Goal: Task Accomplishment & Management: Complete application form

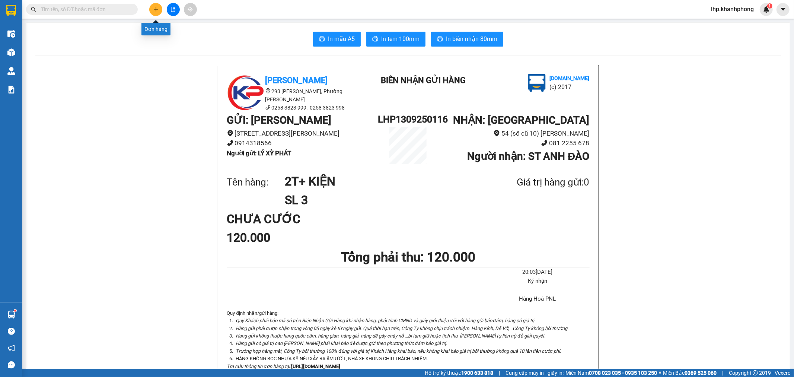
click at [158, 6] on button at bounding box center [155, 9] width 13 height 13
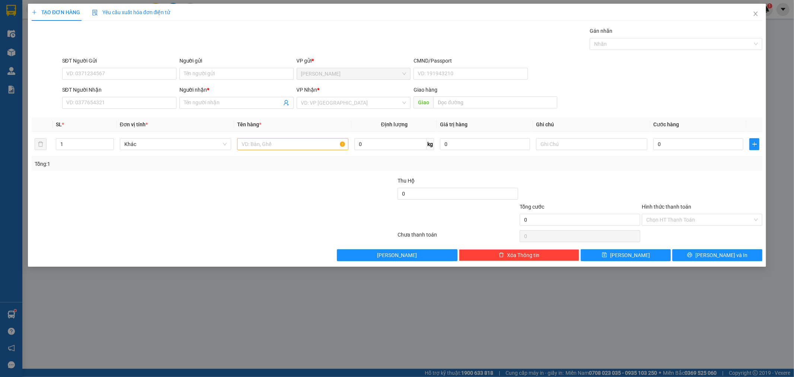
click at [566, 170] on div "Tổng: 1" at bounding box center [397, 164] width 731 height 14
click at [239, 77] on input "Người gửi" at bounding box center [236, 74] width 114 height 12
type input "CÁ CẢNH"
drag, startPoint x: 227, startPoint y: 39, endPoint x: 181, endPoint y: 68, distance: 54.2
click at [226, 39] on div "Gói vận chuyển * Tiêu chuẩn Gán nhãn Nhãn" at bounding box center [412, 40] width 703 height 26
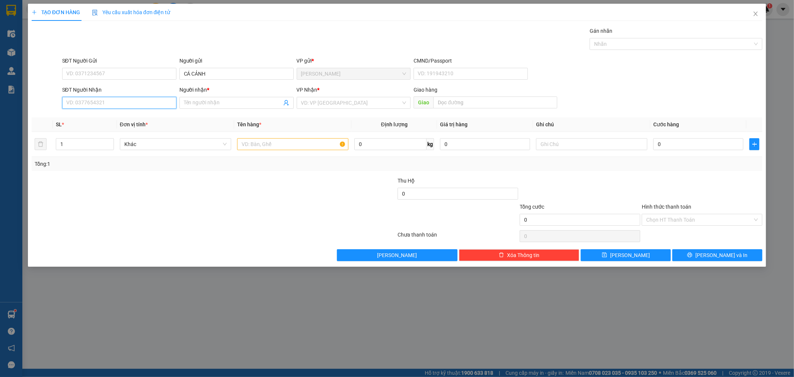
click at [160, 103] on input "SĐT Người Nhận" at bounding box center [119, 103] width 114 height 12
click at [145, 120] on div "0795588535 - [GEOGRAPHIC_DATA]" at bounding box center [119, 117] width 105 height 8
type input "0795588535"
type input "[DEMOGRAPHIC_DATA]"
type input "0795588535"
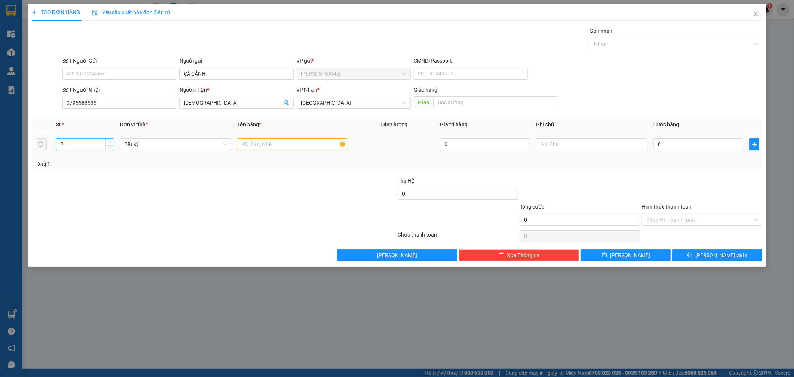
click at [110, 142] on icon "up" at bounding box center [109, 142] width 3 height 3
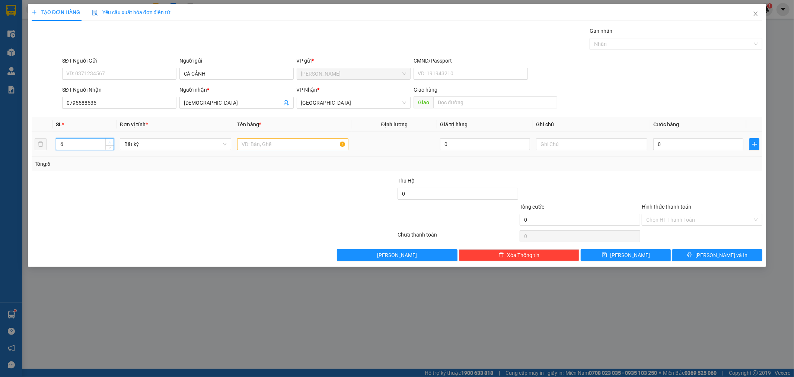
type input "7"
click at [110, 142] on icon "up" at bounding box center [109, 142] width 3 height 3
click at [242, 143] on input "text" at bounding box center [292, 144] width 111 height 12
type input "[GEOGRAPHIC_DATA]"
click at [704, 145] on input "0" at bounding box center [698, 144] width 90 height 12
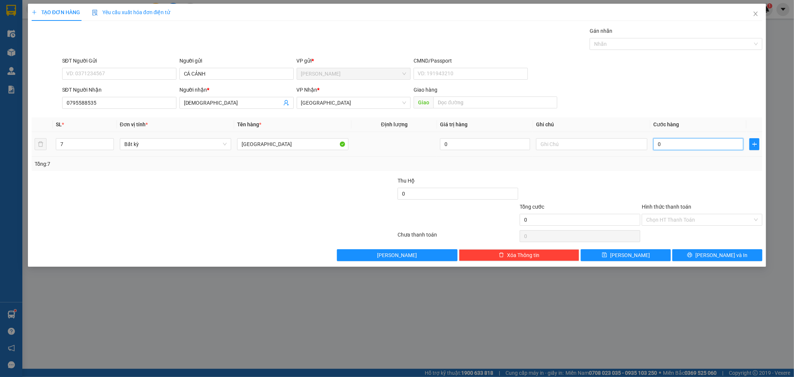
type input "8"
type input "84"
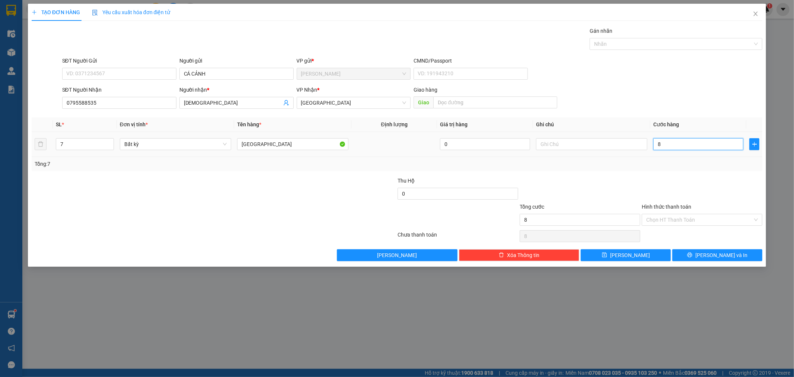
type input "84"
type input "840"
type input "840.000"
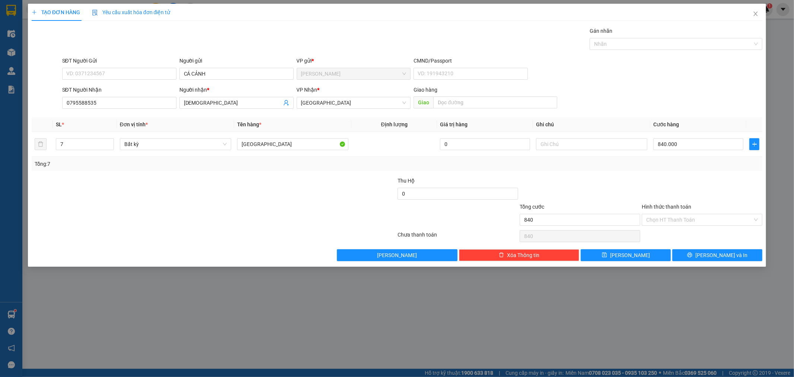
type input "840.000"
click at [707, 175] on div "Transit Pickup Surcharge Ids Transit Deliver Surcharge Ids Transit Deliver Surc…" at bounding box center [397, 144] width 731 height 234
click at [710, 260] on button "[PERSON_NAME] và In" at bounding box center [717, 255] width 90 height 12
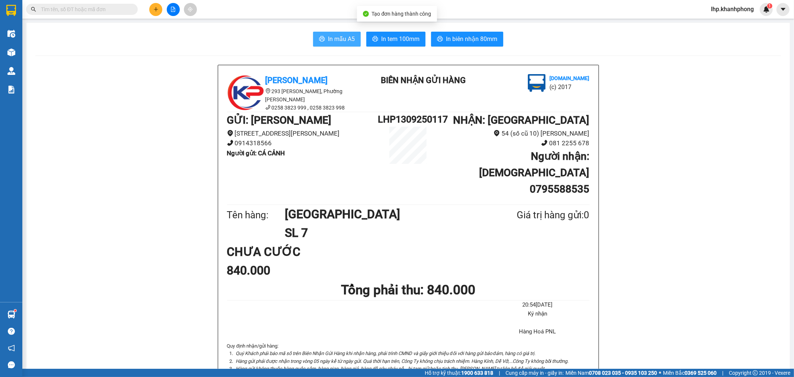
click at [349, 35] on span "In mẫu A5" at bounding box center [341, 38] width 27 height 9
click at [330, 40] on span "In mẫu A5" at bounding box center [341, 38] width 27 height 9
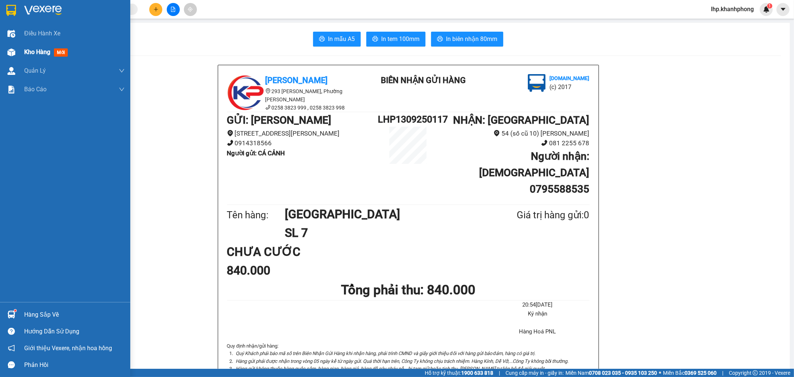
click at [24, 51] on span "Kho hàng" at bounding box center [37, 51] width 26 height 7
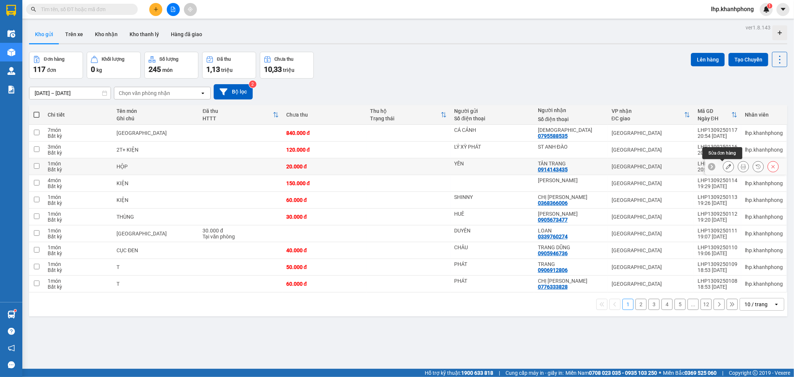
click at [740, 168] on icon at bounding box center [742, 166] width 5 height 5
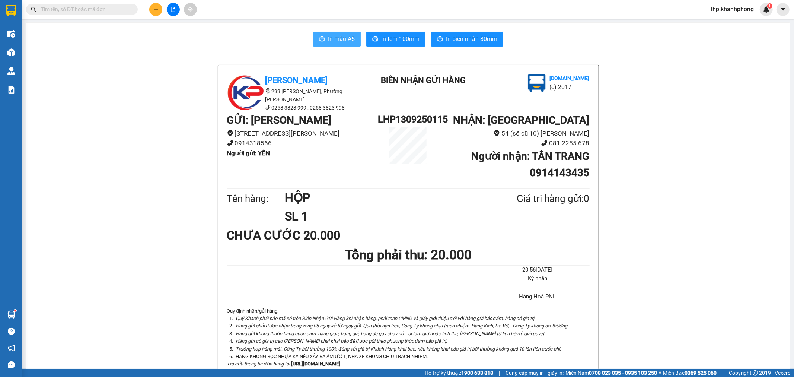
click at [337, 33] on button "In mẫu A5" at bounding box center [337, 39] width 48 height 15
click at [157, 6] on button at bounding box center [155, 9] width 13 height 13
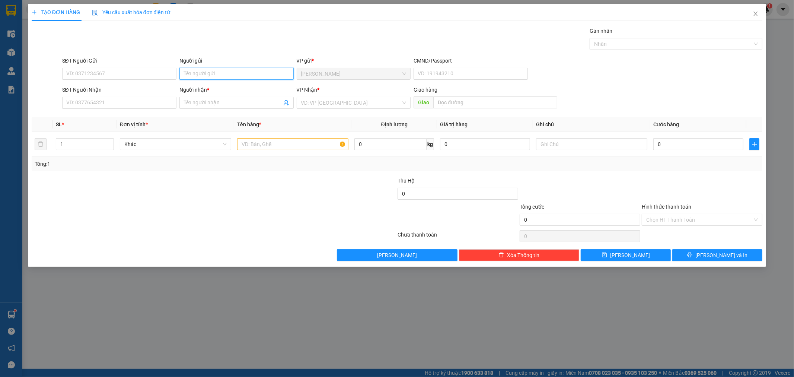
click at [201, 71] on input "Người gửi" at bounding box center [236, 74] width 114 height 12
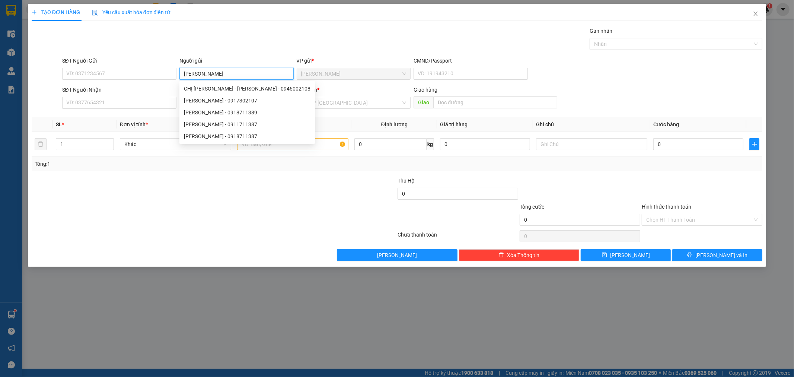
type input "[PERSON_NAME]"
click at [214, 50] on div "Gói vận chuyển * Tiêu chuẩn Gán nhãn Nhãn" at bounding box center [412, 40] width 703 height 26
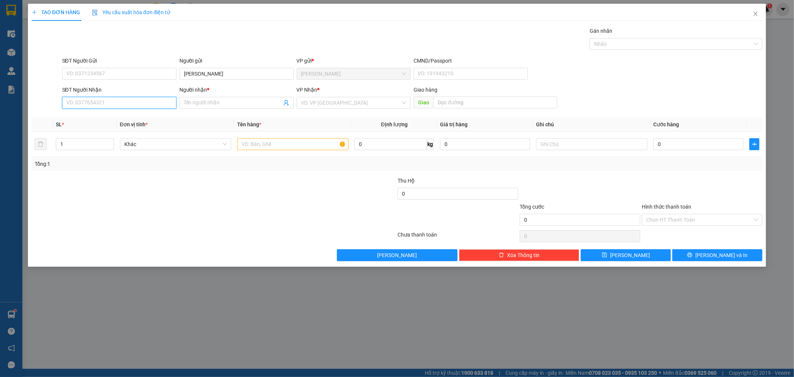
click at [157, 103] on input "SĐT Người Nhận" at bounding box center [119, 103] width 114 height 12
click at [141, 116] on div "0777620702 - TRUNG" at bounding box center [119, 117] width 105 height 8
type input "0777620702"
type input "TRUNG"
type input "0777620702"
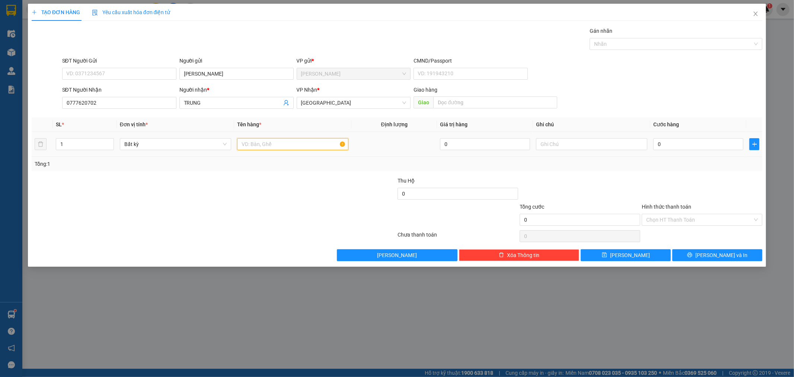
click at [293, 141] on input "text" at bounding box center [292, 144] width 111 height 12
type input "TX+ BAO"
type input "2"
click at [109, 139] on span "Increase Value" at bounding box center [109, 141] width 8 height 7
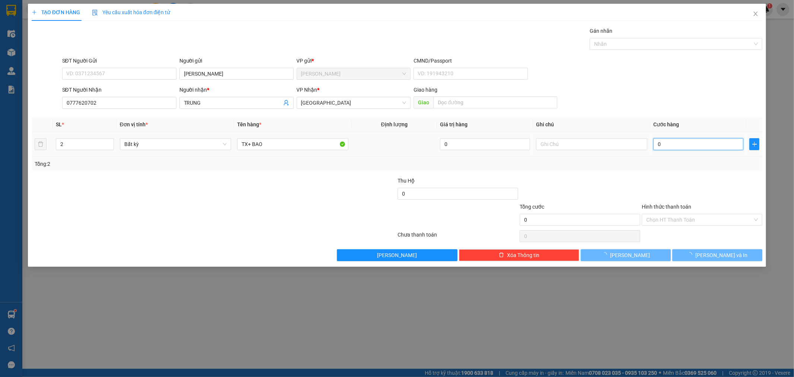
click at [695, 145] on input "0" at bounding box center [698, 144] width 90 height 12
type input "1"
type input "15"
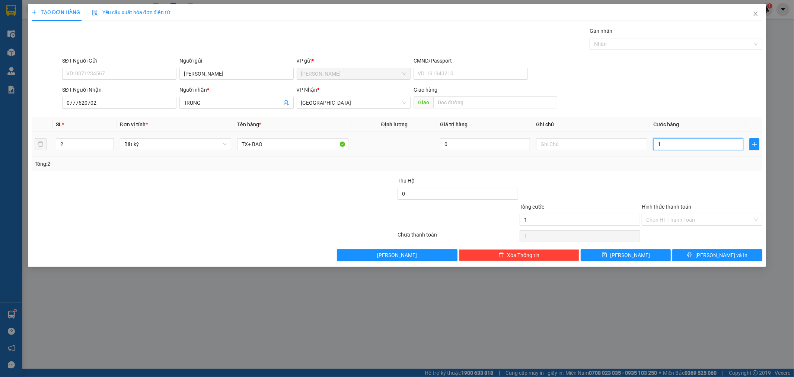
type input "15"
type input "150"
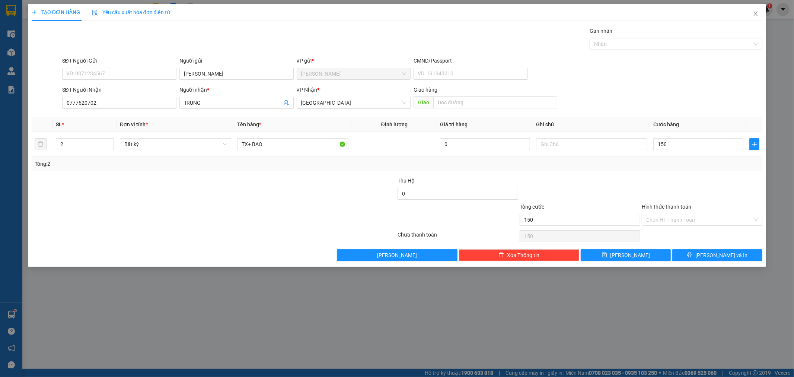
type input "150.000"
click at [728, 176] on div at bounding box center [702, 189] width 122 height 26
click at [692, 144] on input "150.000" at bounding box center [698, 144] width 90 height 12
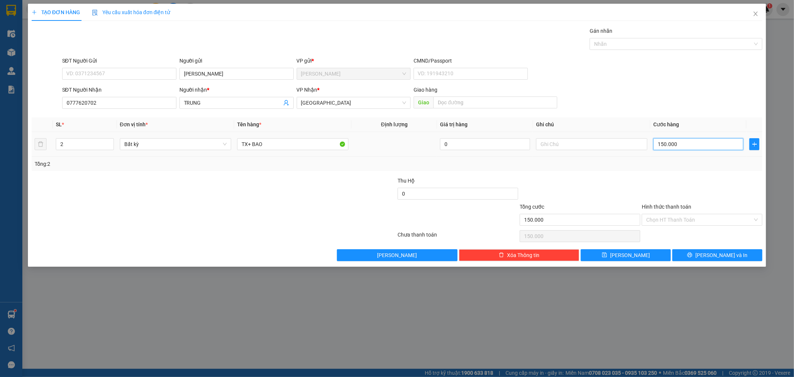
click at [692, 144] on input "150.000" at bounding box center [698, 144] width 90 height 12
type input "1"
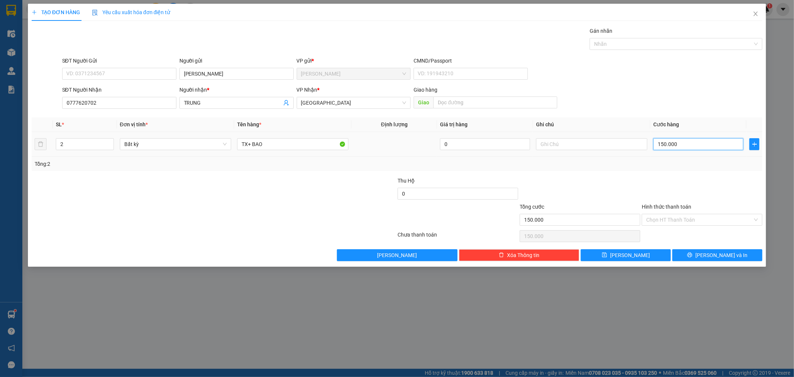
type input "1"
type input "14"
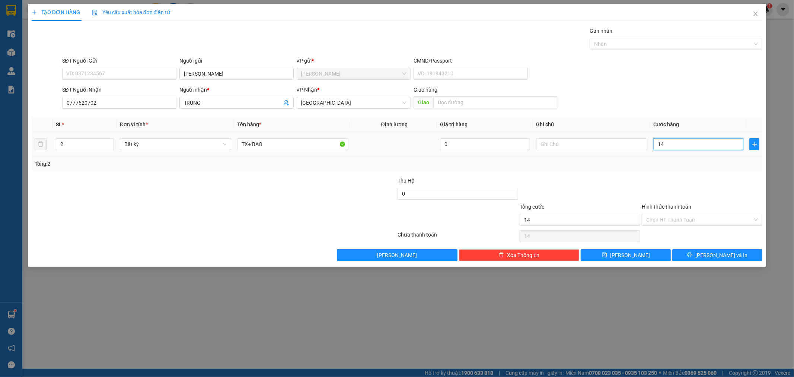
type input "140"
type input "140.000"
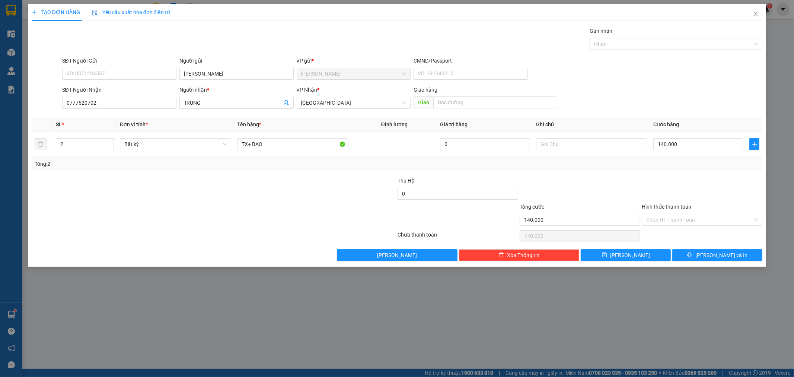
click at [686, 81] on div "SĐT Người Gửi VD: 0371234567 Người gửi MUÔN PHƯƠNG VP gửi * [PERSON_NAME] CMND/…" at bounding box center [412, 70] width 703 height 26
click at [674, 218] on input "Hình thức thanh toán" at bounding box center [699, 219] width 106 height 11
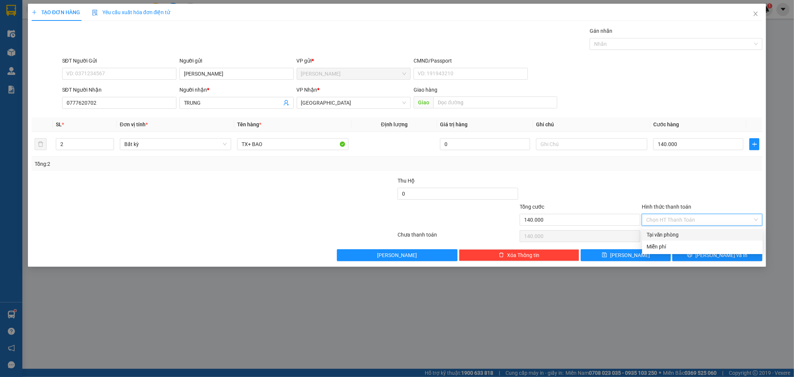
click at [667, 232] on div "Tại văn phòng" at bounding box center [702, 234] width 112 height 8
type input "0"
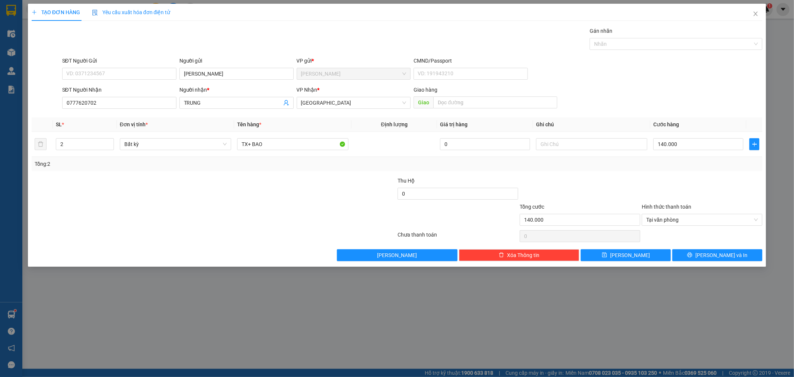
click at [683, 181] on div at bounding box center [702, 189] width 122 height 26
click at [717, 179] on div at bounding box center [702, 189] width 122 height 26
click at [732, 254] on button "[PERSON_NAME] và In" at bounding box center [717, 255] width 90 height 12
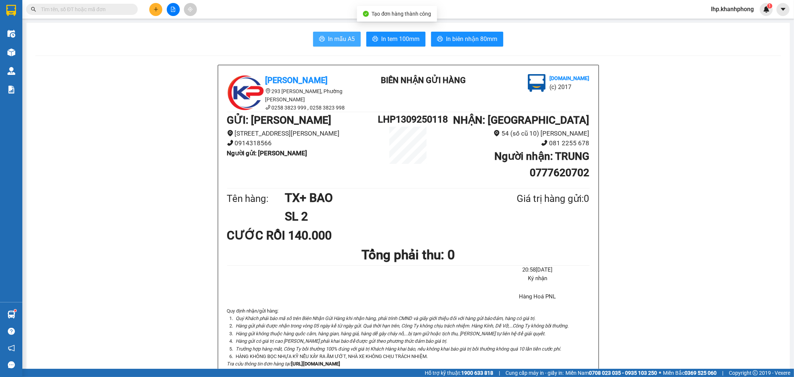
click at [323, 44] on button "In mẫu A5" at bounding box center [337, 39] width 48 height 15
click at [152, 12] on button at bounding box center [155, 9] width 13 height 13
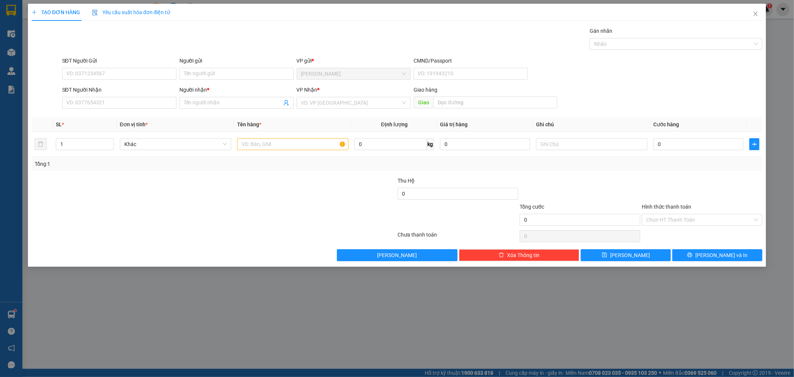
click at [216, 33] on div "Gói vận chuyển * Tiêu chuẩn Gán nhãn Nhãn" at bounding box center [412, 40] width 703 height 26
click at [211, 74] on input "Người gửi" at bounding box center [236, 74] width 114 height 12
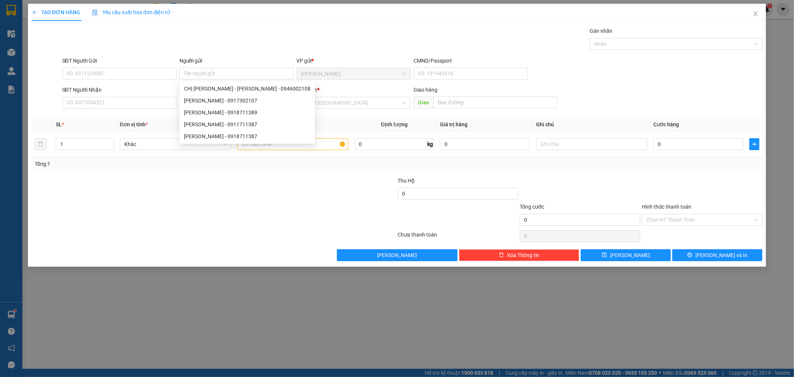
click at [210, 31] on div "Gói vận chuyển * Tiêu chuẩn Gán nhãn Nhãn" at bounding box center [412, 40] width 703 height 26
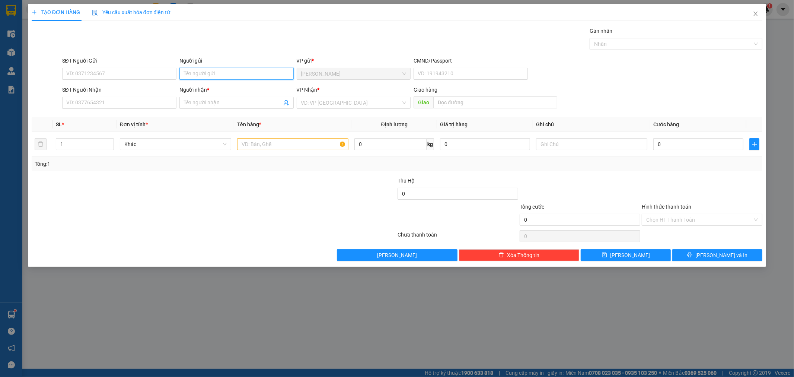
click at [248, 75] on input "Người gửi" at bounding box center [236, 74] width 114 height 12
click at [262, 76] on input "[PERSON_NAME]" at bounding box center [236, 74] width 114 height 12
click at [276, 53] on div "Transit Pickup Surcharge Ids Transit Deliver Surcharge Ids Transit Deliver Surc…" at bounding box center [397, 144] width 731 height 234
click at [161, 103] on input "SĐT Người Nhận" at bounding box center [119, 103] width 114 height 12
click at [230, 73] on input "[PERSON_NAME]" at bounding box center [236, 74] width 114 height 12
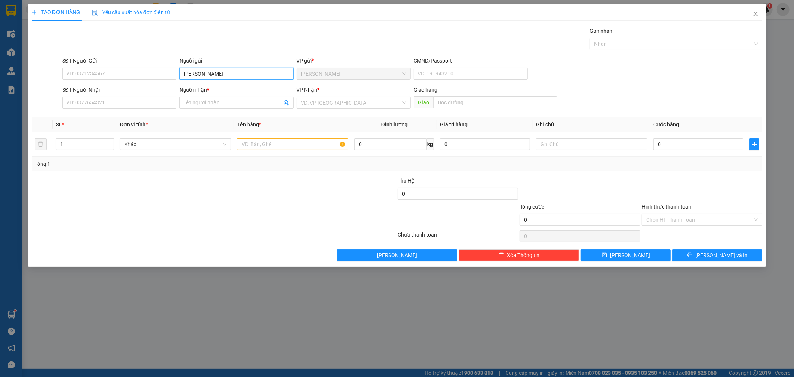
click at [230, 73] on input "[PERSON_NAME]" at bounding box center [236, 74] width 114 height 12
type input "[PERSON_NAME]"
click at [243, 53] on div "Transit Pickup Surcharge Ids Transit Deliver Surcharge Ids Transit Deliver Surc…" at bounding box center [397, 144] width 731 height 234
click at [145, 105] on input "SĐT Người Nhận" at bounding box center [119, 103] width 114 height 12
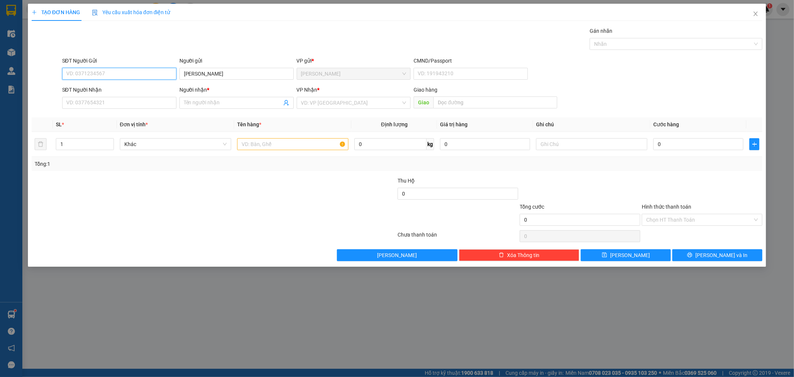
click at [144, 73] on input "SĐT Người Gửi" at bounding box center [119, 74] width 114 height 12
click at [150, 90] on div "0989023089 - DUY" at bounding box center [119, 88] width 105 height 8
type input "0989023089"
type input "DUY"
click at [143, 71] on input "0989023089" at bounding box center [119, 74] width 114 height 12
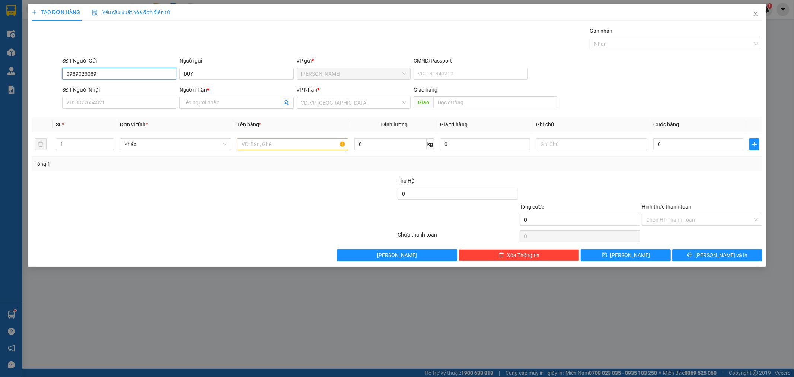
click at [143, 71] on input "0989023089" at bounding box center [119, 74] width 114 height 12
click at [158, 53] on div "Transit Pickup Surcharge Ids Transit Deliver Surcharge Ids Transit Deliver Surc…" at bounding box center [397, 144] width 731 height 234
click at [135, 107] on input "SĐT Người Nhận" at bounding box center [119, 103] width 114 height 12
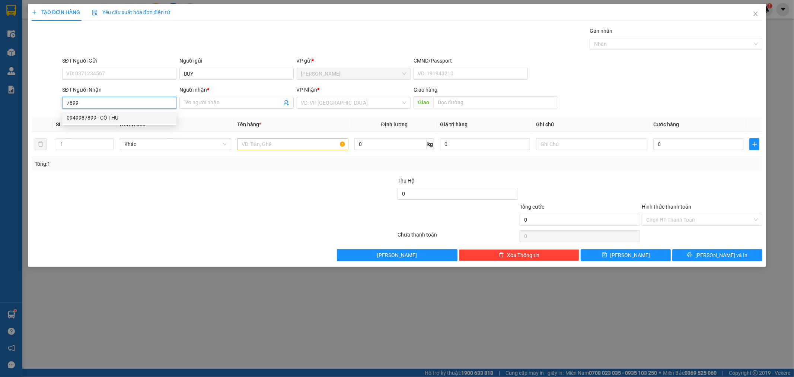
click at [136, 121] on div "0949987899 - CÔ THU" at bounding box center [119, 117] width 105 height 8
type input "0949987899"
type input "CÔ THU"
type input "0949987899"
click at [261, 146] on input "text" at bounding box center [292, 144] width 111 height 12
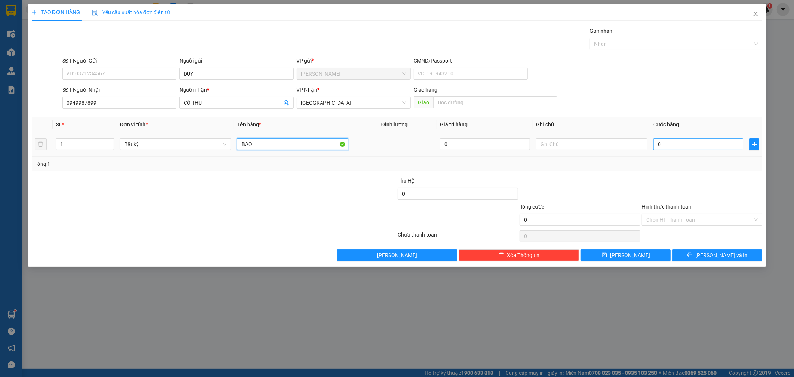
type input "BAO"
click at [663, 149] on input "0" at bounding box center [698, 144] width 90 height 12
type input "1"
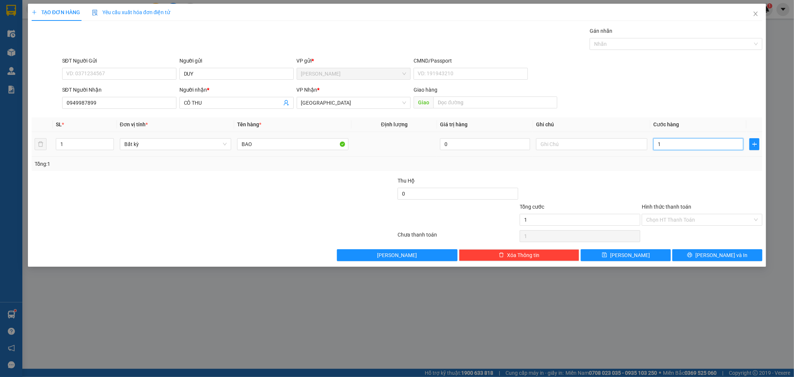
type input "15"
type input "150"
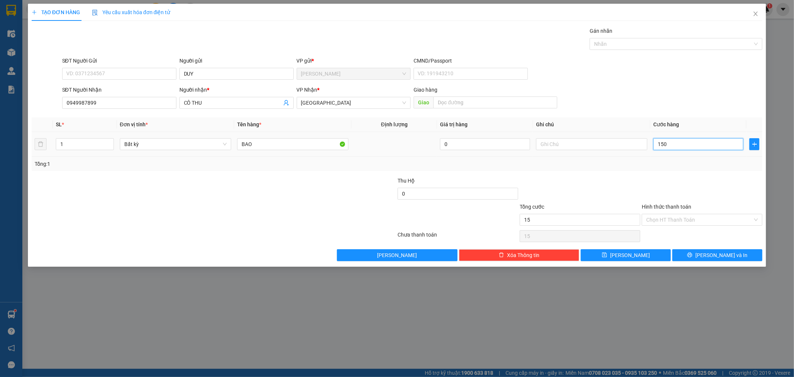
type input "150"
type input "150.000"
click at [635, 68] on div "SĐT Người Gửi VD: 0371234567 Người gửi DUY VP gửi * [PERSON_NAME] CMND/Passport…" at bounding box center [412, 70] width 703 height 26
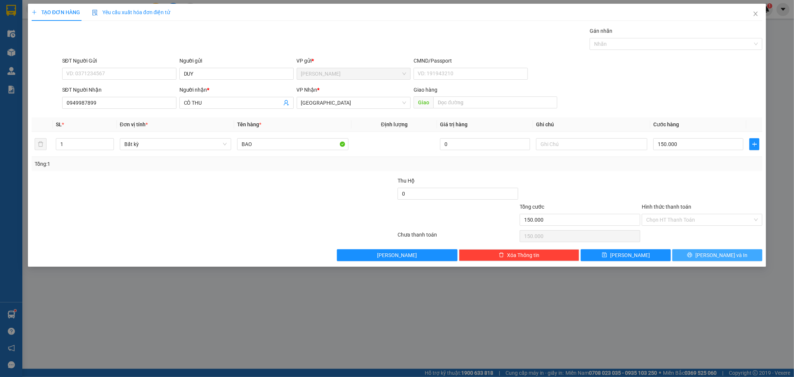
click at [720, 250] on button "[PERSON_NAME] và In" at bounding box center [717, 255] width 90 height 12
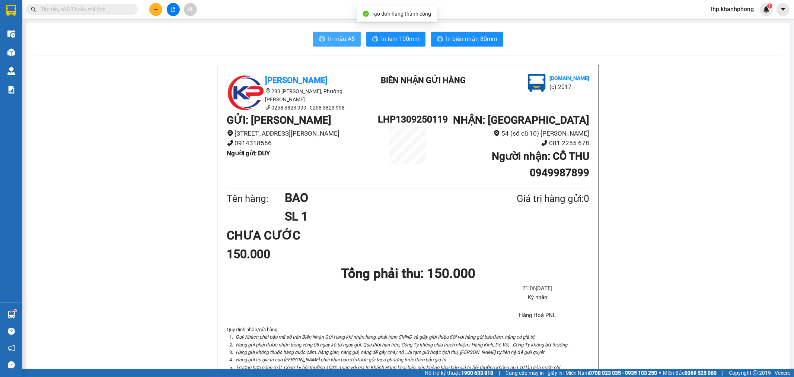
click at [329, 40] on span "In mẫu A5" at bounding box center [341, 38] width 27 height 9
click at [158, 13] on button at bounding box center [155, 9] width 13 height 13
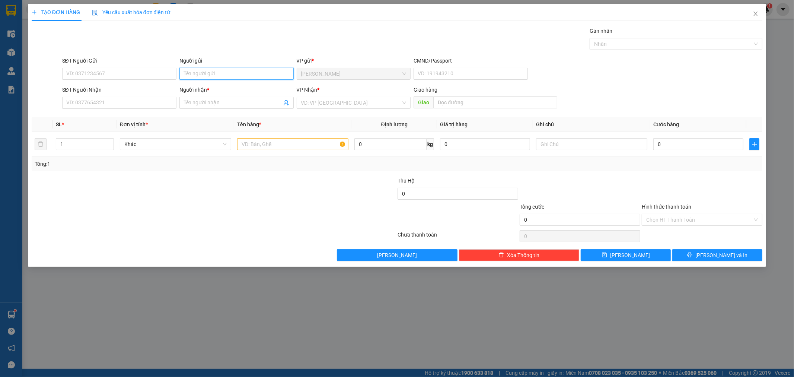
click at [247, 76] on input "Người gửi" at bounding box center [236, 74] width 114 height 12
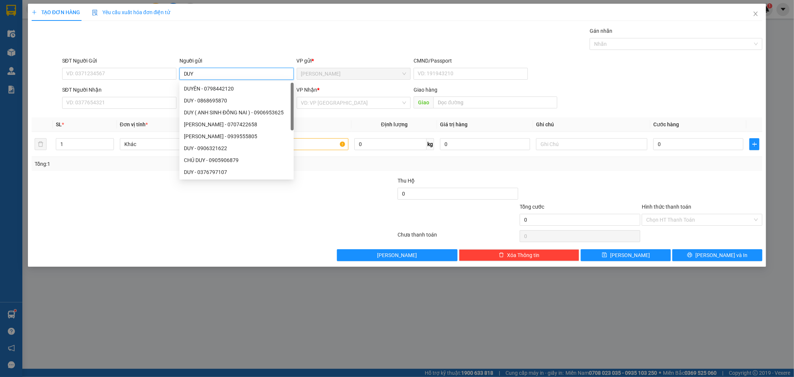
type input "DUY"
click at [250, 34] on div "Gói vận chuyển * Tiêu chuẩn Gán nhãn Nhãn" at bounding box center [412, 40] width 703 height 26
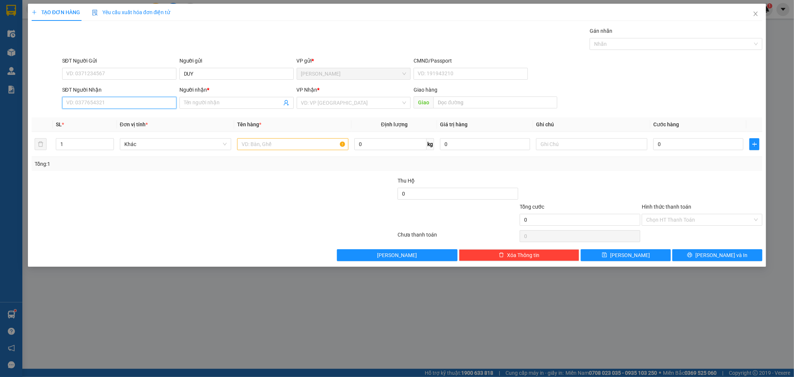
click at [153, 107] on input "SĐT Người Nhận" at bounding box center [119, 103] width 114 height 12
click at [120, 117] on div "0333777068 - PHƯƠNG" at bounding box center [119, 117] width 105 height 8
type input "0333777068"
type input "PHƯƠNG"
type input "0333777068"
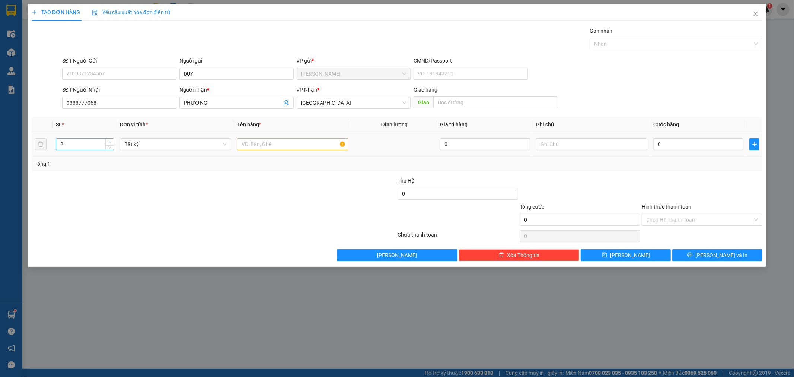
click at [108, 141] on span "up" at bounding box center [110, 142] width 4 height 4
type input "3"
click at [108, 141] on span "up" at bounding box center [110, 142] width 4 height 4
click at [258, 143] on input "text" at bounding box center [292, 144] width 111 height 12
type input "BAO"
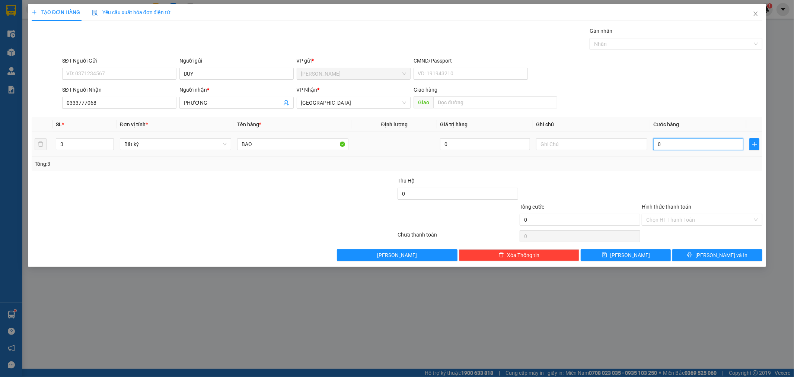
click at [667, 141] on input "0" at bounding box center [698, 144] width 90 height 12
type input "3"
type input "35"
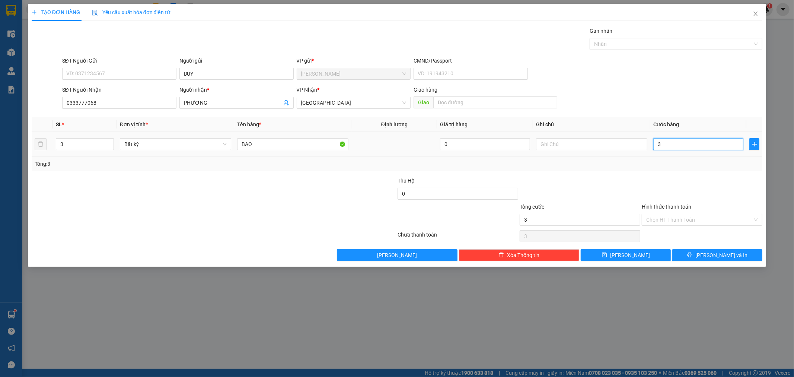
type input "35"
type input "350"
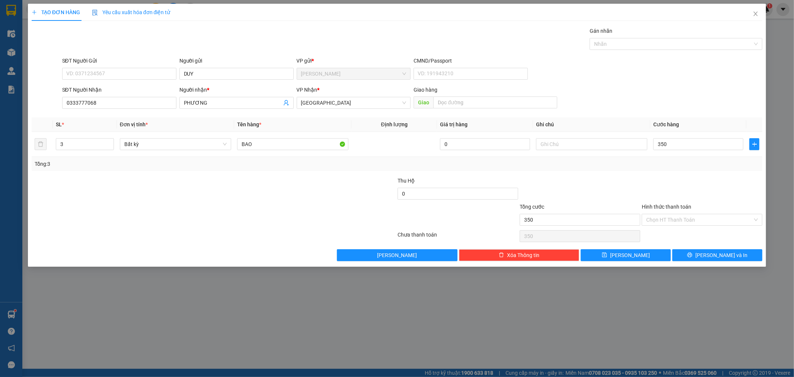
type input "350.000"
click at [679, 112] on div "Transit Pickup Surcharge Ids Transit Deliver Surcharge Ids Transit Deliver Surc…" at bounding box center [397, 144] width 731 height 234
click at [717, 253] on span "[PERSON_NAME] và In" at bounding box center [721, 255] width 52 height 8
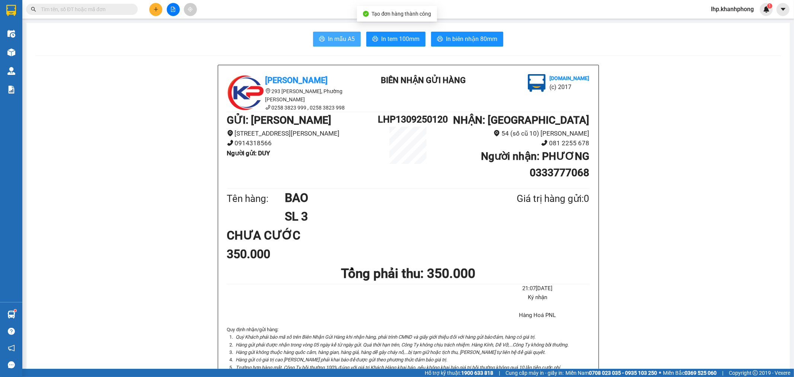
click at [348, 42] on span "In mẫu A5" at bounding box center [341, 38] width 27 height 9
click at [154, 9] on icon "plus" at bounding box center [155, 9] width 5 height 5
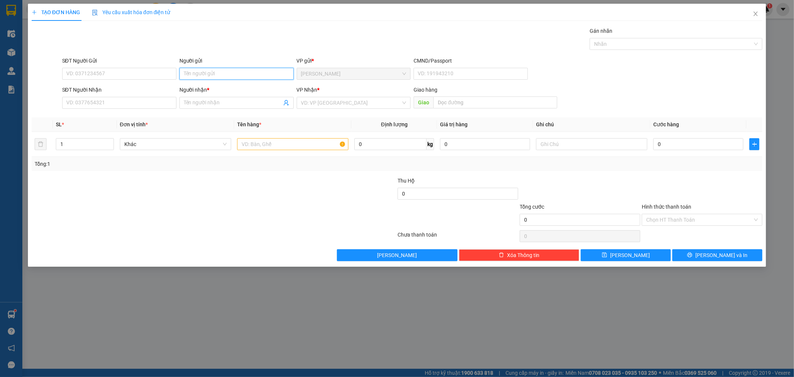
click at [280, 74] on input "Người gửi" at bounding box center [236, 74] width 114 height 12
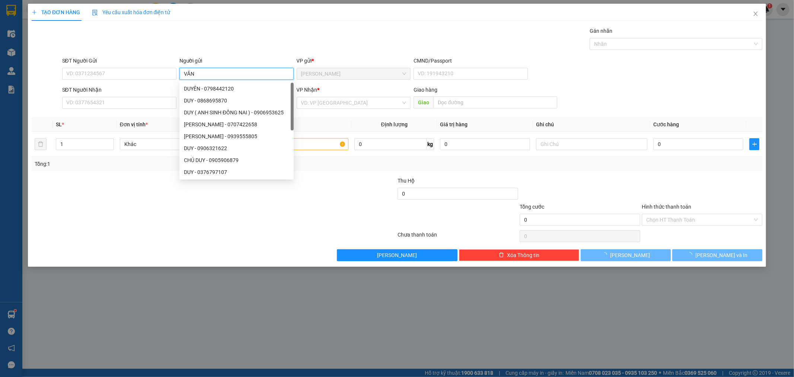
type input "VĂN"
click at [326, 52] on div "Gói vận chuyển * Tiêu chuẩn Gán nhãn Nhãn" at bounding box center [412, 40] width 703 height 26
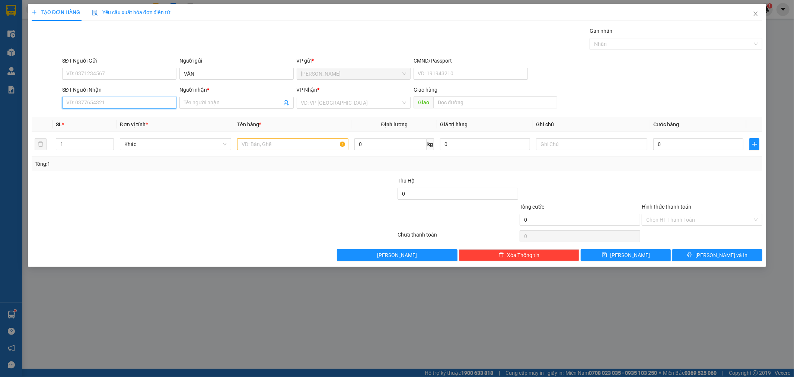
click at [148, 103] on input "SĐT Người Nhận" at bounding box center [119, 103] width 114 height 12
type input "0903901484"
click at [146, 121] on div "0903901484 - [PERSON_NAME]" at bounding box center [119, 117] width 105 height 8
type input "BÁNH MÌ PHAN"
type input "0903901484"
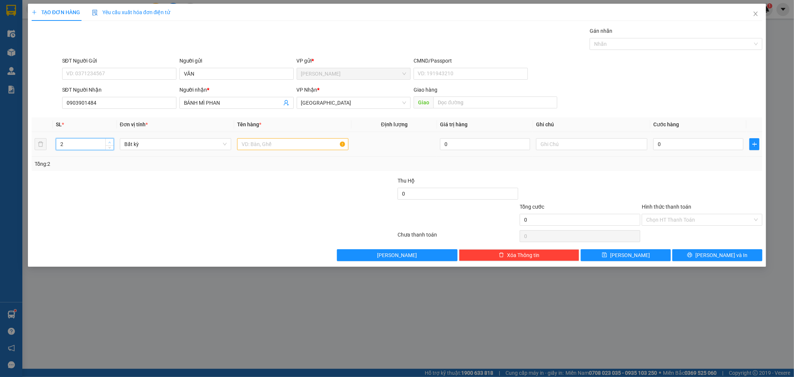
click at [109, 140] on span "up" at bounding box center [110, 142] width 4 height 4
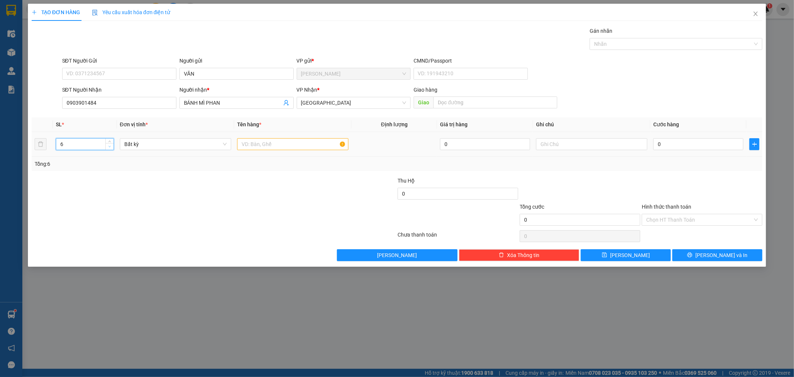
type input "5"
click at [109, 148] on span "down" at bounding box center [110, 146] width 4 height 4
click at [311, 143] on input "text" at bounding box center [292, 144] width 111 height 12
type input "T"
click at [676, 142] on input "0" at bounding box center [698, 144] width 90 height 12
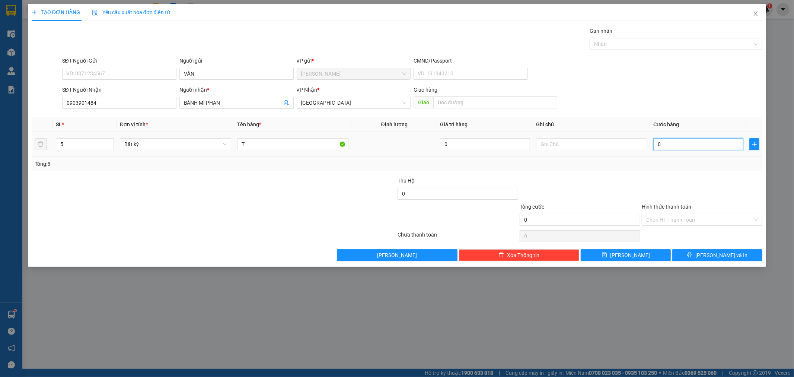
type input "2"
type input "25"
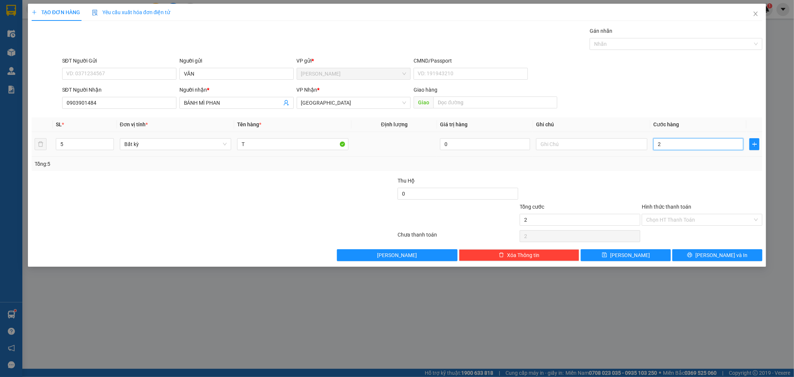
type input "25"
type input "250"
type input "250.000"
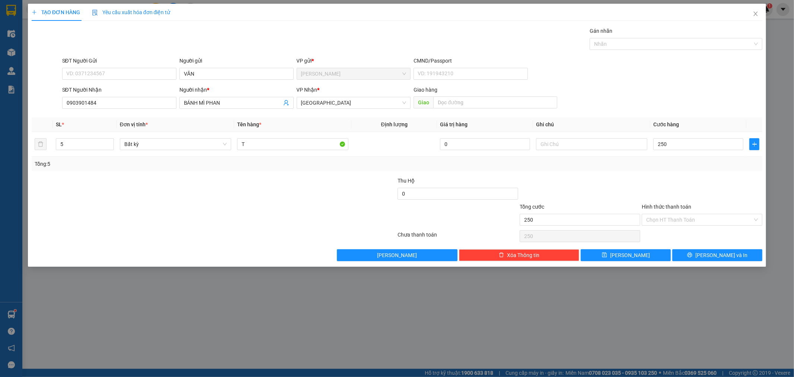
type input "250.000"
click at [692, 87] on div "SĐT Người Nhận 0903901484 Người nhận * BÁNH MÌ PHAN VP Nhận * [GEOGRAPHIC_DAT…" at bounding box center [412, 99] width 703 height 26
click at [720, 258] on span "[PERSON_NAME] và In" at bounding box center [721, 255] width 52 height 8
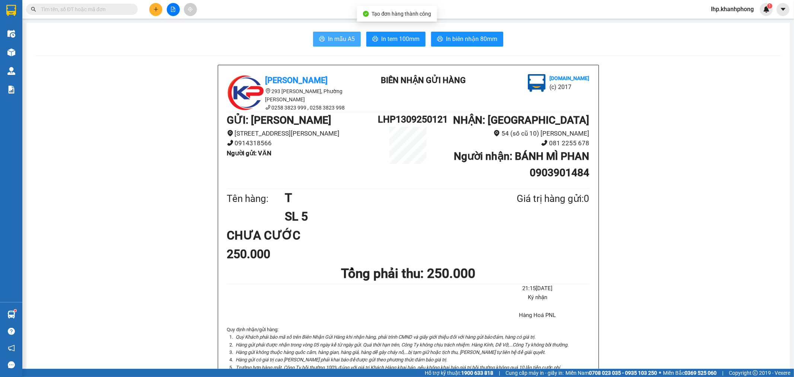
click at [336, 39] on span "In mẫu A5" at bounding box center [341, 38] width 27 height 9
click at [159, 10] on button at bounding box center [155, 9] width 13 height 13
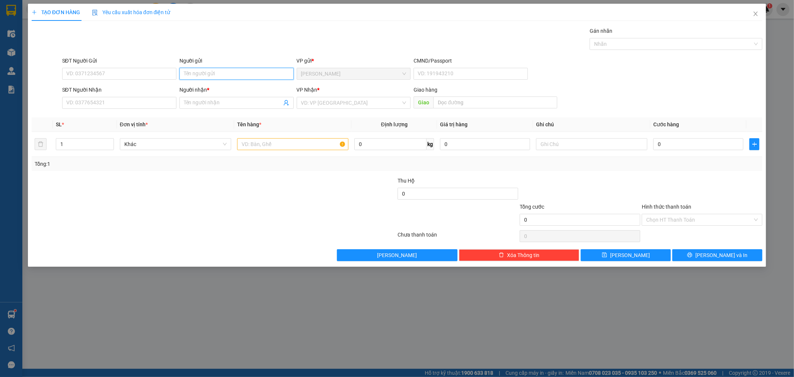
click at [227, 75] on input "Người gửi" at bounding box center [236, 74] width 114 height 12
type input "[PERSON_NAME]"
click at [233, 50] on div "Gói vận chuyển * Tiêu chuẩn Gán nhãn Nhãn" at bounding box center [412, 40] width 703 height 26
click at [162, 99] on input "SĐT Người Nhận" at bounding box center [119, 103] width 114 height 12
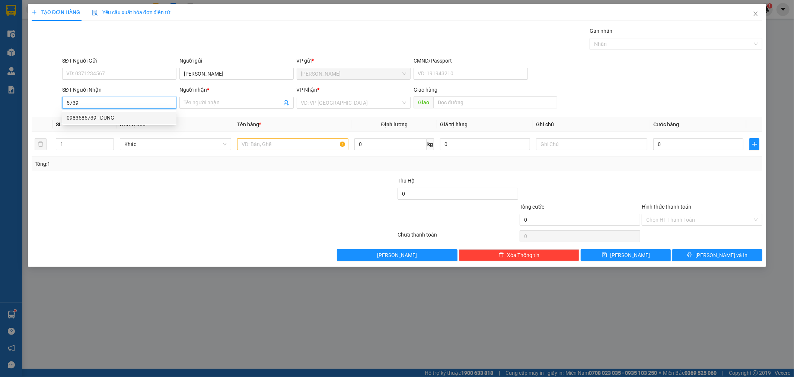
click at [149, 114] on div "0983585739 - DUNG" at bounding box center [119, 117] width 105 height 8
type input "0983585739"
type input "DUNG"
type input "0983585739"
click at [274, 147] on input "text" at bounding box center [292, 144] width 111 height 12
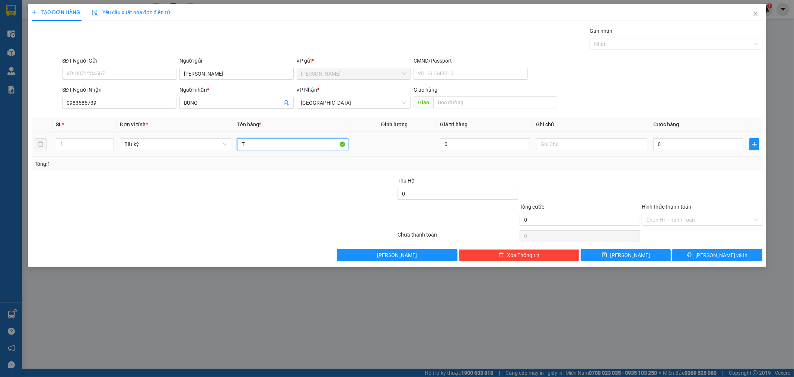
type input "T"
click at [684, 137] on div "0" at bounding box center [698, 144] width 90 height 15
click at [684, 142] on input "0" at bounding box center [698, 144] width 90 height 12
click at [702, 98] on div "SĐT Người Nhận 0983585739 Người nhận * DUNG VP Nhận * [GEOGRAPHIC_DATA] Giao hà…" at bounding box center [412, 99] width 703 height 26
click at [703, 144] on input "0" at bounding box center [698, 144] width 90 height 12
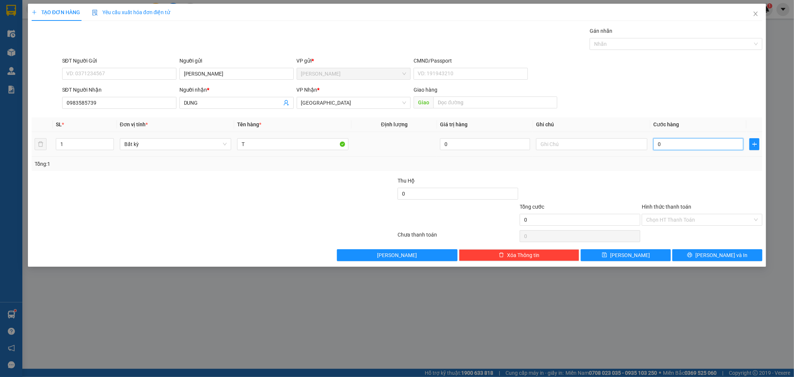
type input "5"
type input "50"
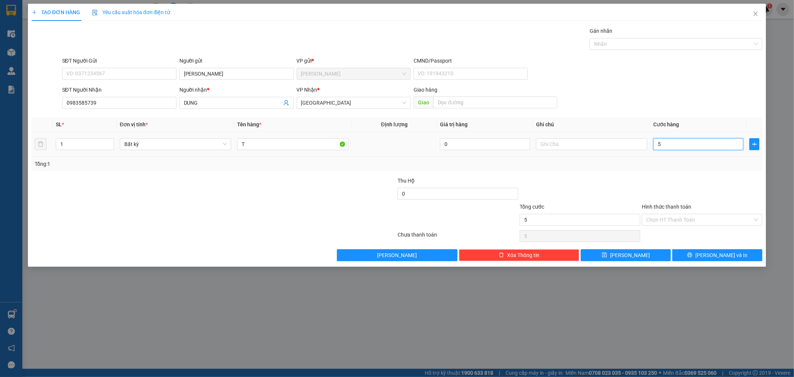
type input "50"
type input "50.000"
click at [710, 90] on div "SĐT Người Nhận 0983585739 Người nhận * DUNG VP Nhận * [GEOGRAPHIC_DATA] Giao hà…" at bounding box center [412, 99] width 703 height 26
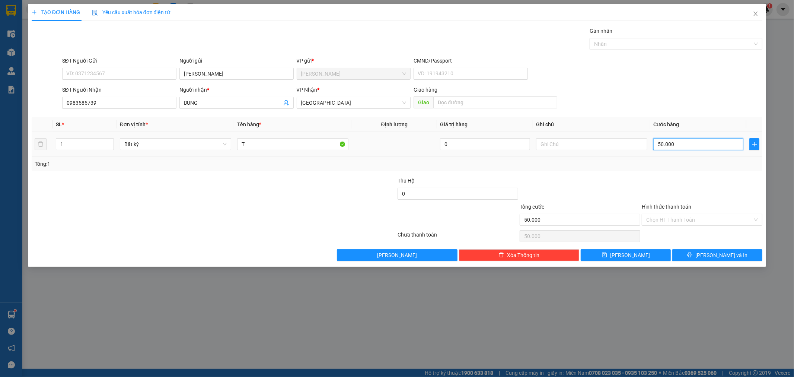
click at [690, 146] on input "50.000" at bounding box center [698, 144] width 90 height 12
click at [691, 99] on div "SĐT Người Nhận 0983585739 Người nhận * DUNG VP Nhận * [GEOGRAPHIC_DATA] Giao hà…" at bounding box center [412, 99] width 703 height 26
click at [693, 142] on input "50.000" at bounding box center [698, 144] width 90 height 12
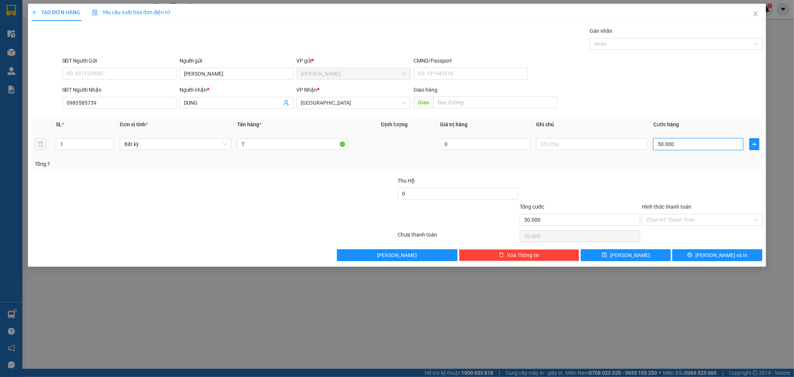
type input "4"
type input "40"
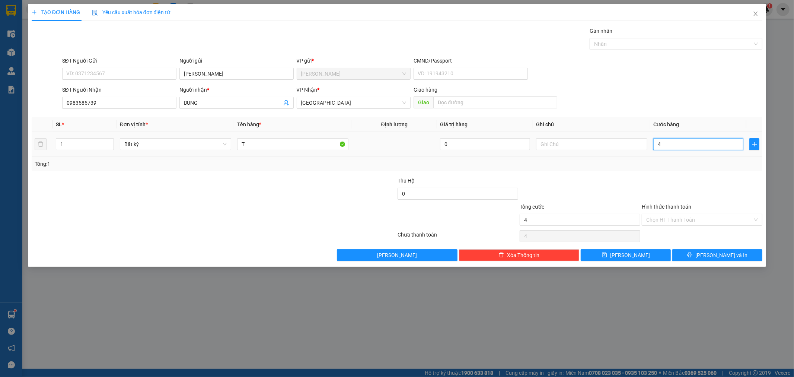
type input "40"
type input "40.000"
click at [692, 115] on div "Transit Pickup Surcharge Ids Transit Deliver Surcharge Ids Transit Deliver Surc…" at bounding box center [397, 144] width 731 height 234
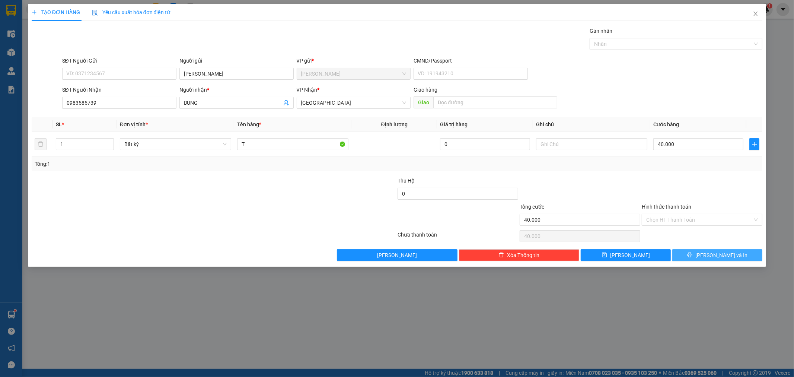
click at [700, 258] on button "[PERSON_NAME] và In" at bounding box center [717, 255] width 90 height 12
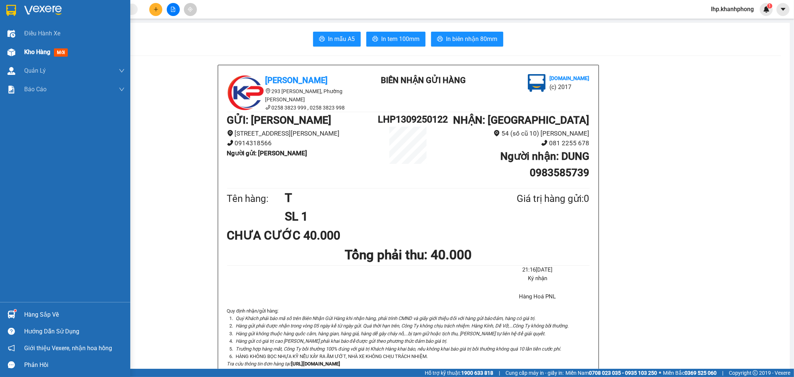
click at [53, 52] on div "Kho hàng mới" at bounding box center [47, 51] width 47 height 9
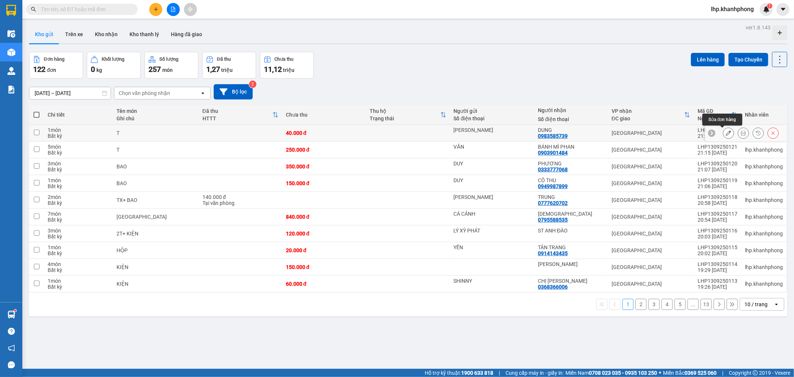
click at [725, 135] on button at bounding box center [728, 133] width 10 height 13
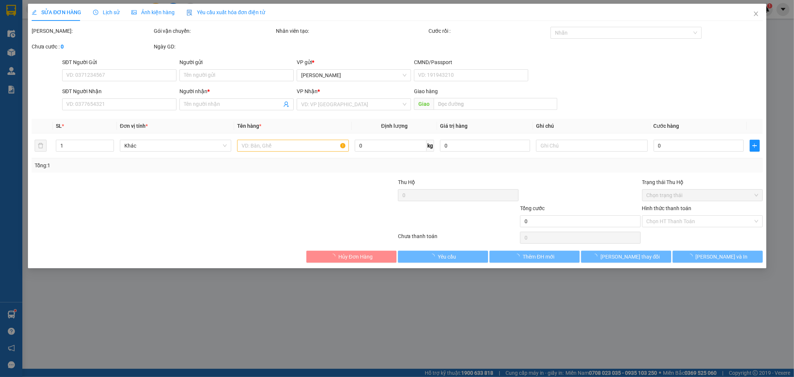
type input "[PERSON_NAME]"
type input "0983585739"
type input "DUNG"
type input "40.000"
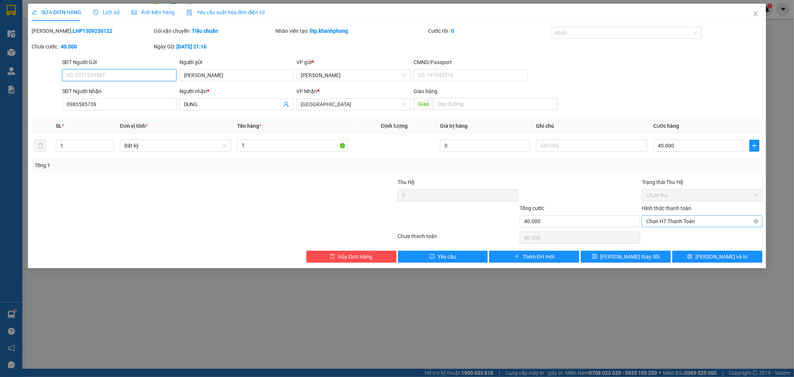
click at [696, 224] on span "Chọn HT Thanh Toán" at bounding box center [702, 220] width 112 height 11
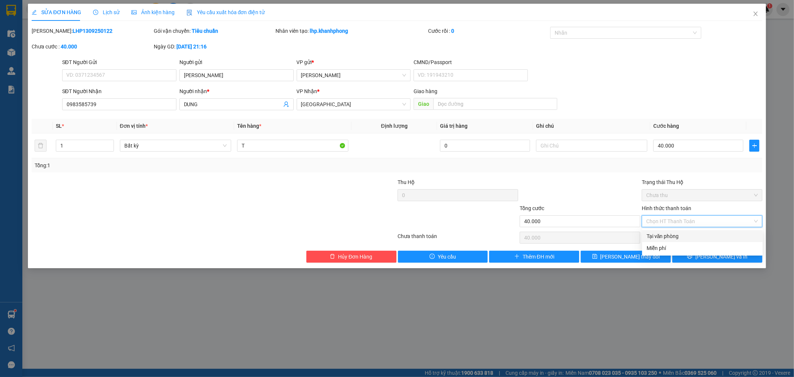
click at [696, 233] on div "Tại văn phòng" at bounding box center [702, 236] width 112 height 8
type input "0"
click at [692, 259] on span "printer" at bounding box center [689, 256] width 5 height 6
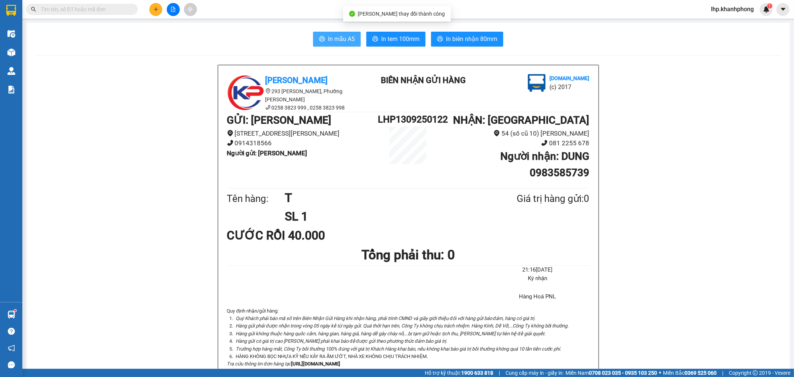
click at [332, 39] on span "In mẫu A5" at bounding box center [341, 38] width 27 height 9
